Goal: Register for event/course

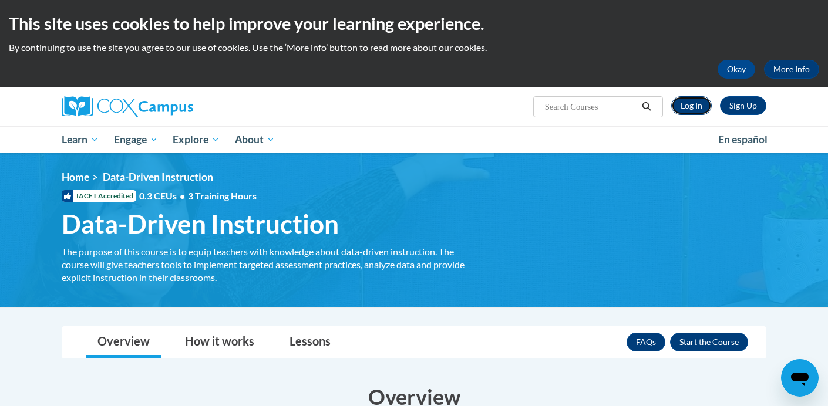
click at [705, 105] on link "Log In" at bounding box center [691, 105] width 41 height 19
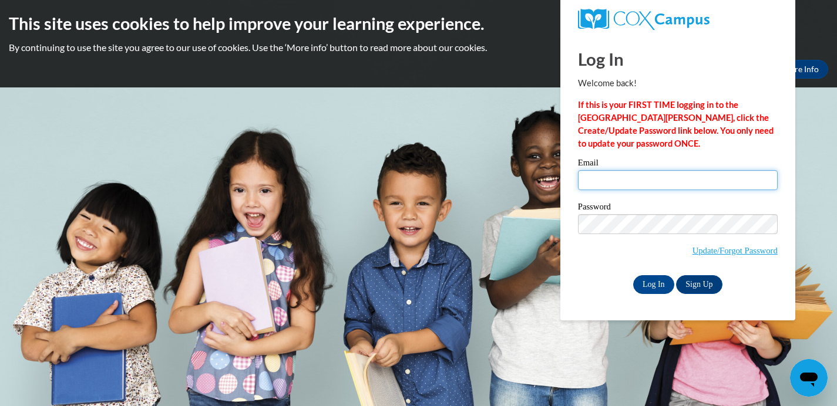
click at [613, 186] on input "Email" at bounding box center [678, 180] width 200 height 20
type input "mwise67@ivytech.edu"
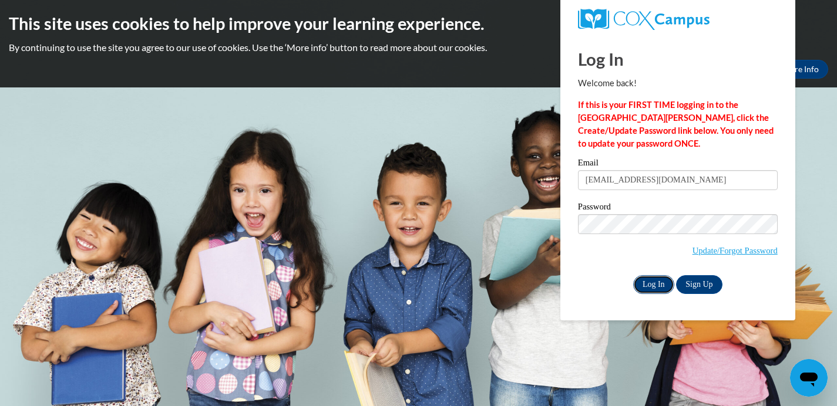
click at [651, 282] on input "Log In" at bounding box center [653, 284] width 41 height 19
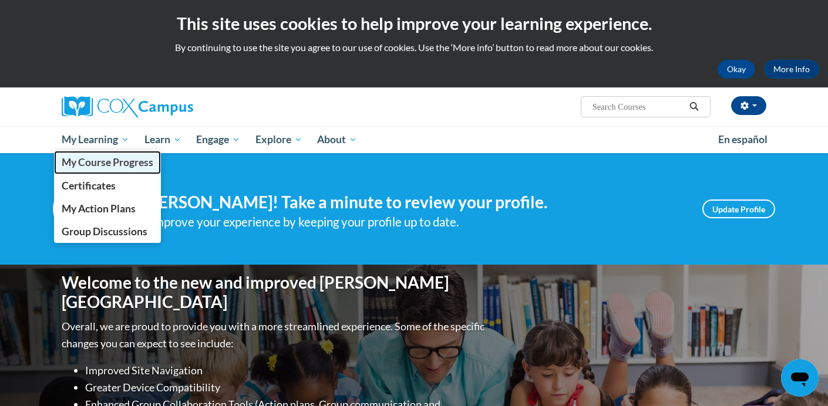
click at [118, 160] on span "My Course Progress" at bounding box center [108, 162] width 92 height 12
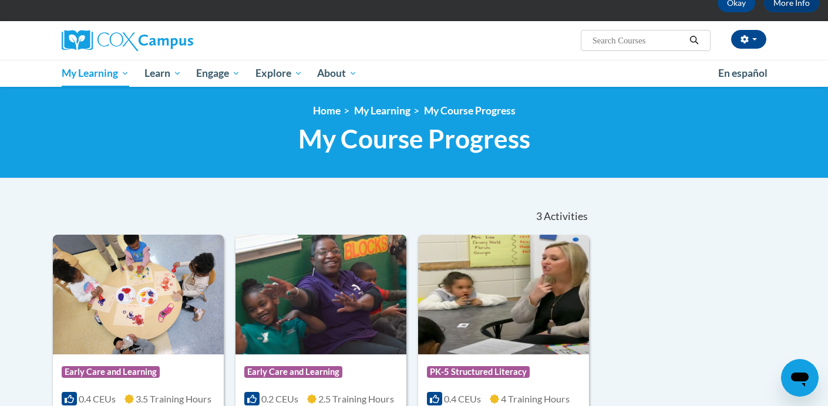
scroll to position [65, 0]
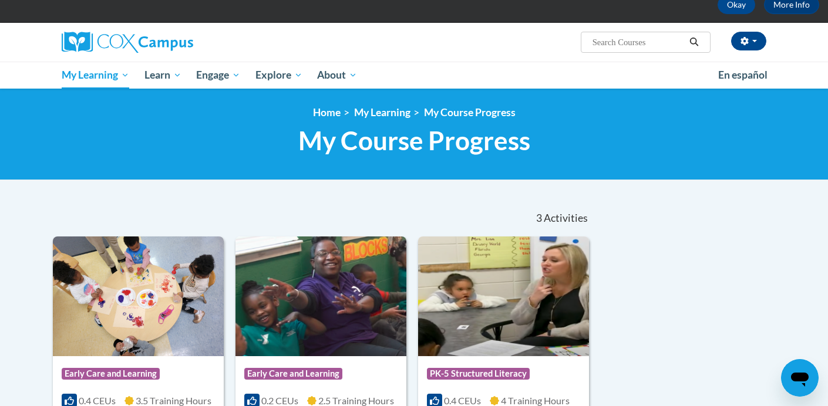
click at [599, 44] on input "Search..." at bounding box center [638, 42] width 94 height 14
type input "data ddriven"
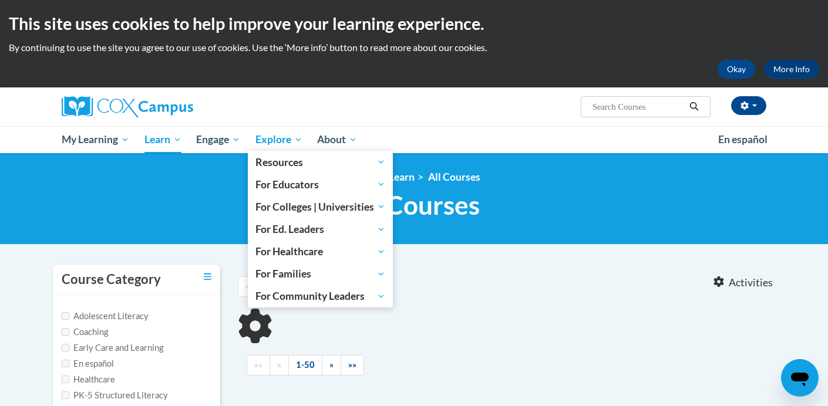
type input "data ddriven"
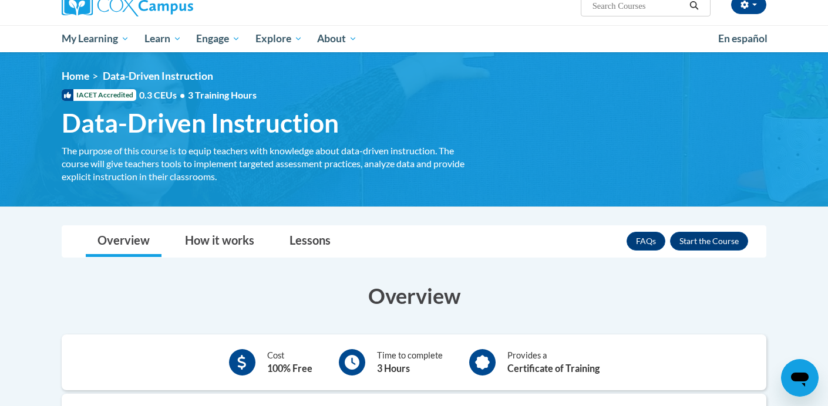
scroll to position [130, 0]
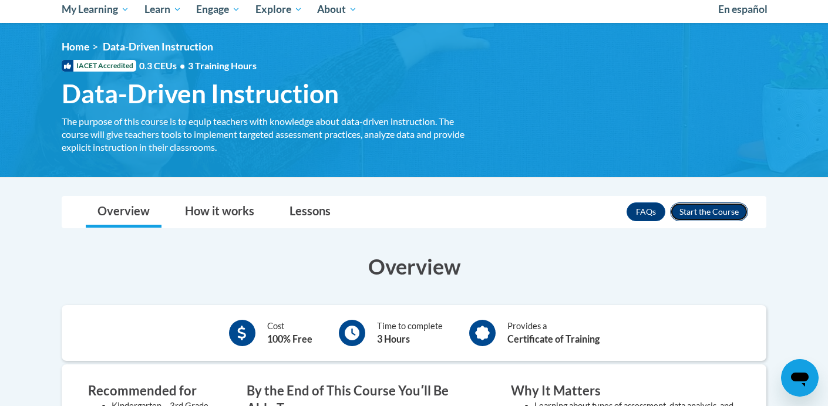
click at [705, 209] on button "Enroll" at bounding box center [709, 212] width 78 height 19
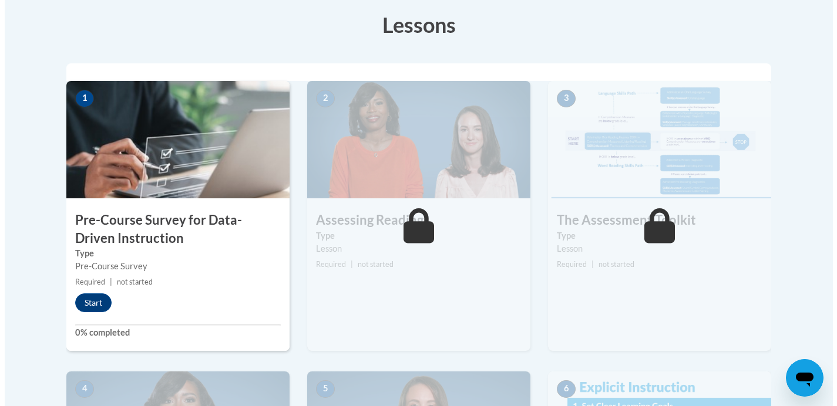
scroll to position [358, 0]
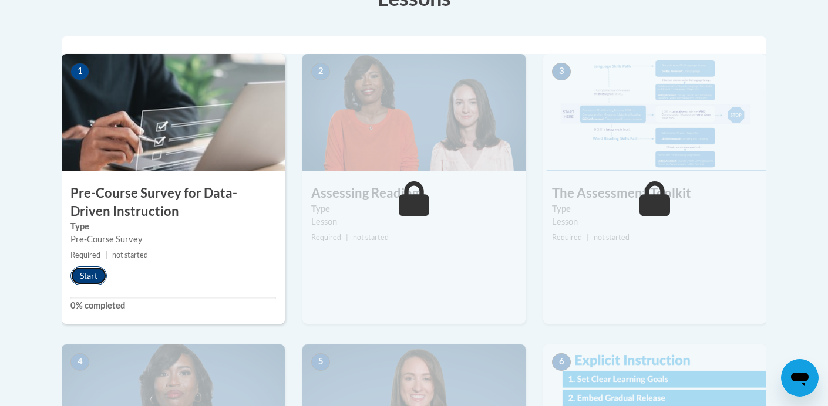
click at [85, 270] on button "Start" at bounding box center [88, 276] width 36 height 19
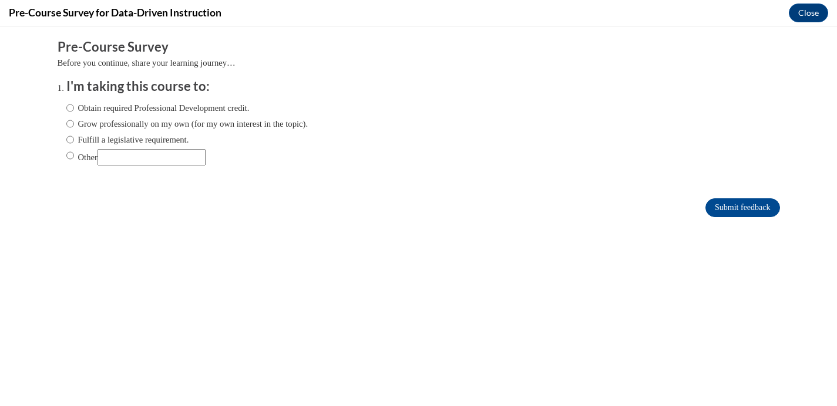
scroll to position [0, 0]
click at [122, 159] on input "Other" at bounding box center [152, 157] width 108 height 16
type input "College Assignment"
click at [66, 154] on input "Other" at bounding box center [70, 155] width 8 height 13
radio input "true"
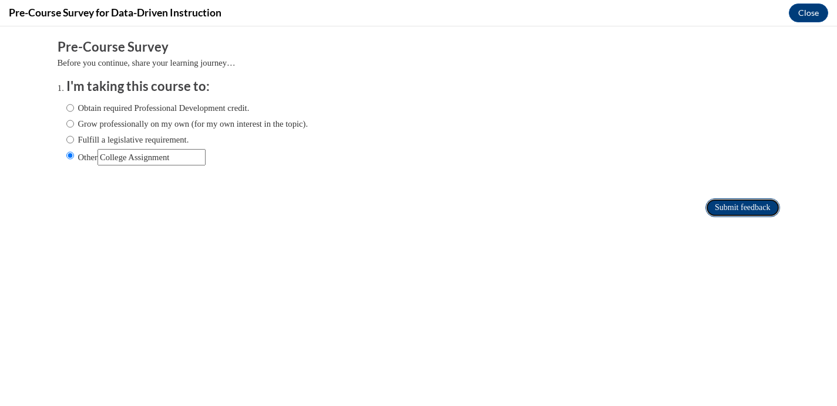
click at [722, 207] on input "Submit feedback" at bounding box center [742, 208] width 74 height 19
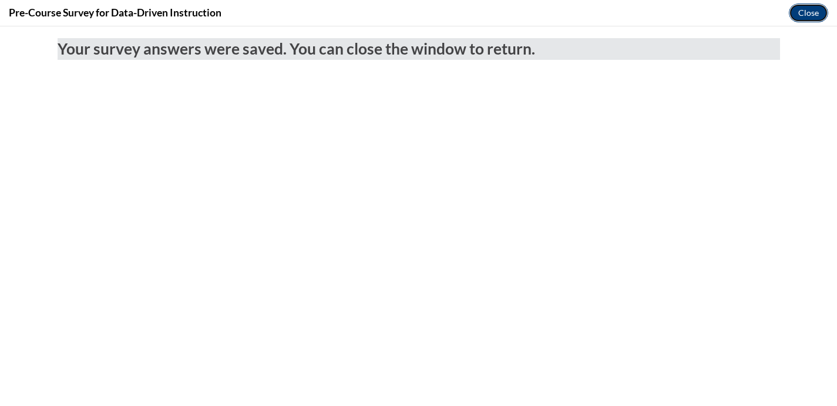
click at [812, 9] on button "Close" at bounding box center [808, 13] width 39 height 19
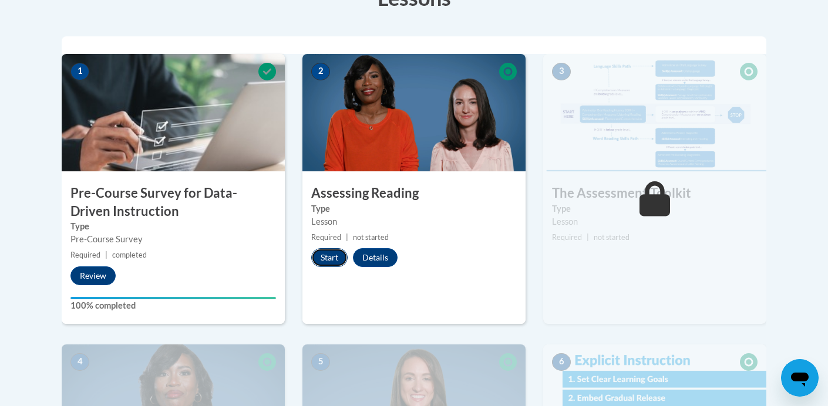
click at [331, 257] on button "Start" at bounding box center [329, 257] width 36 height 19
